Goal: Task Accomplishment & Management: Manage account settings

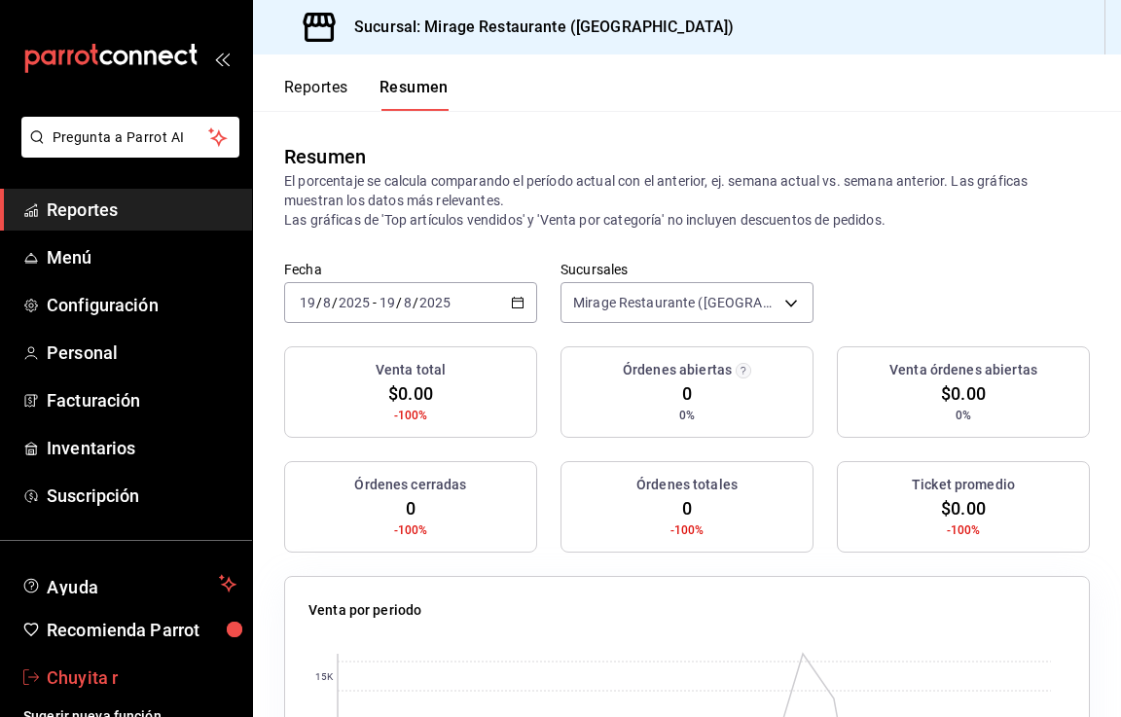
click at [94, 684] on span "Chuyita r" at bounding box center [142, 678] width 190 height 26
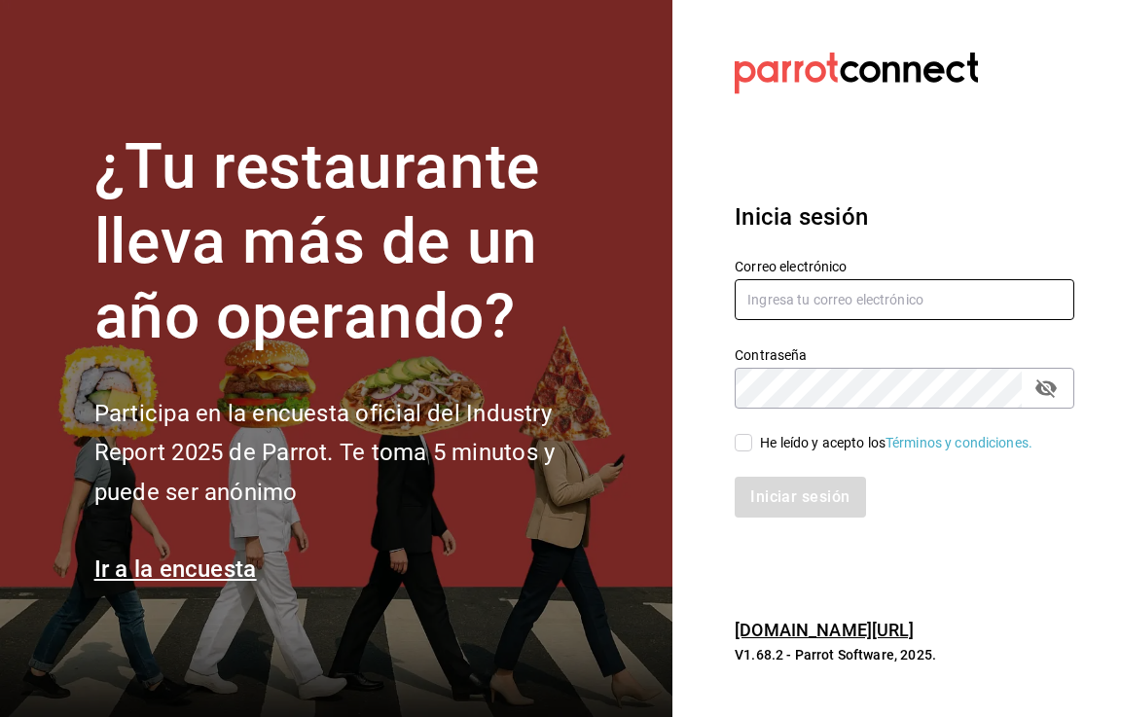
type input "[EMAIL_ADDRESS][DOMAIN_NAME]"
click at [1045, 387] on icon "passwordField" at bounding box center [1046, 389] width 21 height 18
click at [1045, 387] on icon "passwordField" at bounding box center [1046, 389] width 21 height 15
click at [974, 532] on div "Inicia sesión Correo electrónico [EMAIL_ADDRESS][DOMAIN_NAME] Contraseña Contra…" at bounding box center [905, 358] width 340 height 365
click at [1050, 393] on icon "passwordField" at bounding box center [1046, 389] width 21 height 18
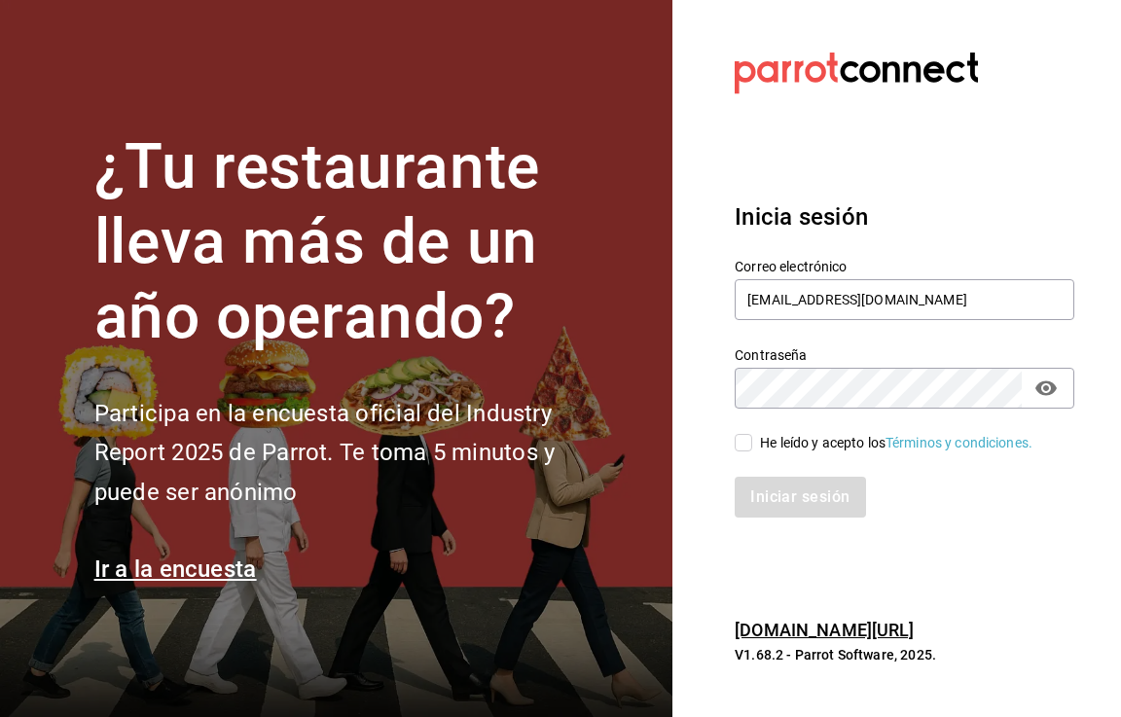
click at [1050, 393] on icon "passwordField" at bounding box center [1046, 389] width 21 height 15
click at [1050, 393] on icon "passwordField" at bounding box center [1046, 389] width 21 height 18
click at [986, 516] on div "Iniciar sesión" at bounding box center [905, 497] width 340 height 41
